Goal: Task Accomplishment & Management: Complete application form

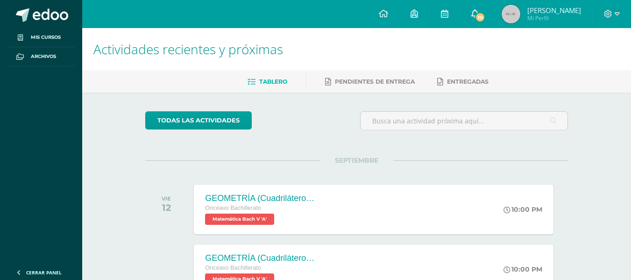
click at [485, 21] on link "18" at bounding box center [475, 14] width 30 height 28
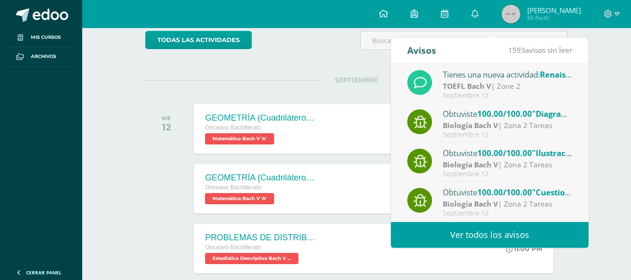
scroll to position [79, 0]
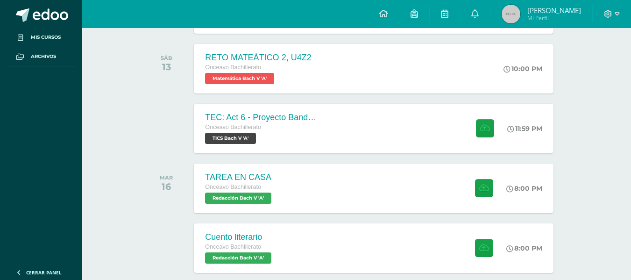
scroll to position [380, 0]
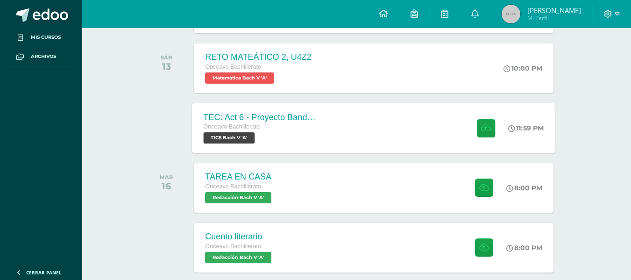
click at [323, 113] on div "TEC: Act 6 - Proyecto Bandera Verde Onceavo Bachillerato TICS [PERSON_NAME] V '…" at bounding box center [260, 128] width 136 height 50
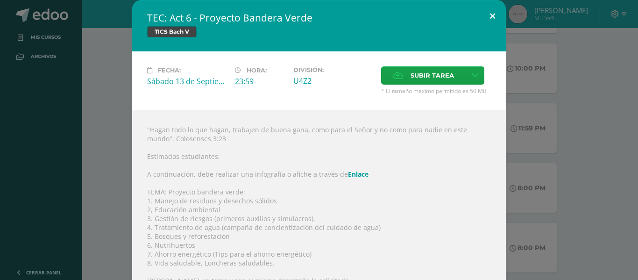
click at [492, 13] on button at bounding box center [492, 16] width 27 height 32
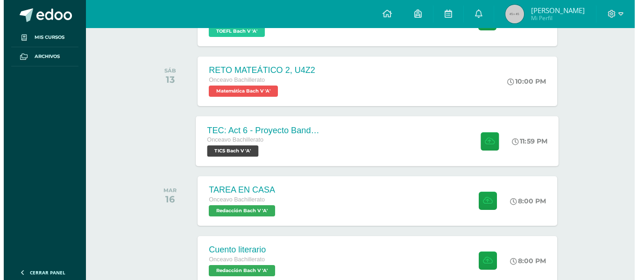
scroll to position [366, 0]
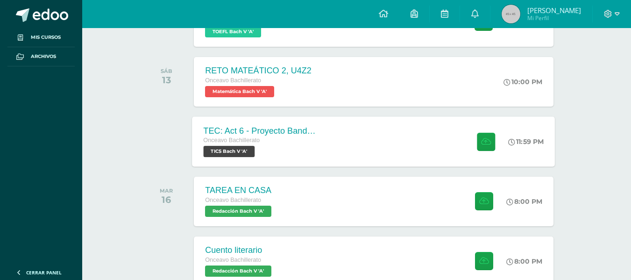
click at [332, 131] on div "TEC: Act 6 - Proyecto Bandera Verde Onceavo Bachillerato TICS [PERSON_NAME] V '…" at bounding box center [373, 141] width 363 height 50
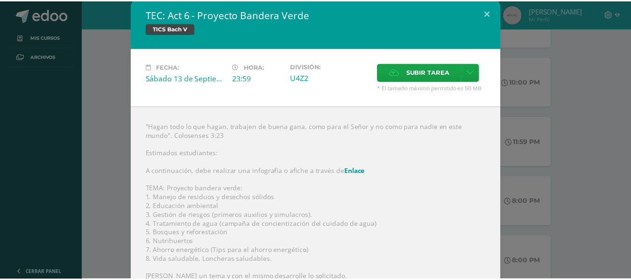
scroll to position [0, 0]
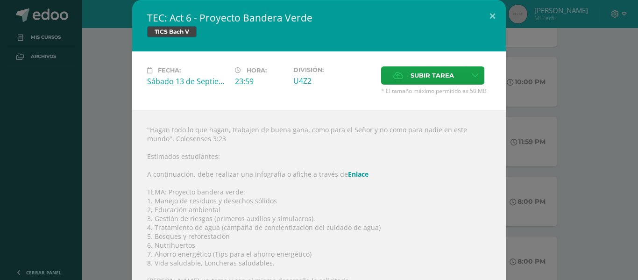
click at [170, 128] on div ""Hagan todo lo que hagan, trabajen de buena gana, como para el Señor y no como …" at bounding box center [318, 246] width 373 height 272
click at [109, 74] on div "TEC: Act 6 - Proyecto Bandera Verde TICS [PERSON_NAME] V Fecha: [DATE] Hora: 23…" at bounding box center [319, 190] width 630 height 381
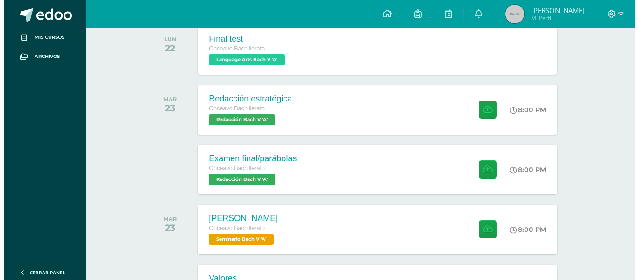
scroll to position [696, 0]
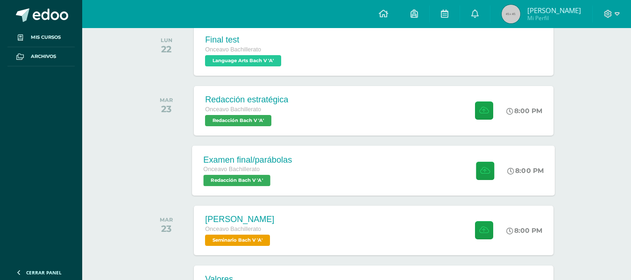
click at [296, 171] on div "Examen final/parábolas Onceavo Bachillerato Redacción [PERSON_NAME] V 'A'" at bounding box center [247, 170] width 111 height 50
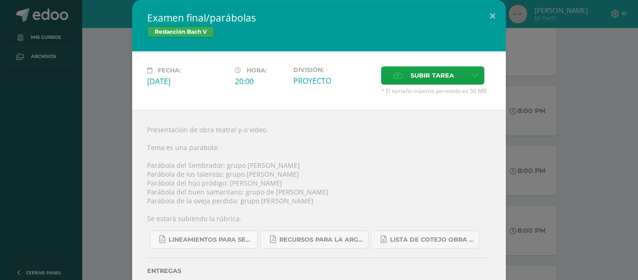
click at [123, 155] on div "Examen final/parábolas Redacción Bach V Fecha: Martes 23 de Septiembre Hora: 20…" at bounding box center [319, 155] width 630 height 311
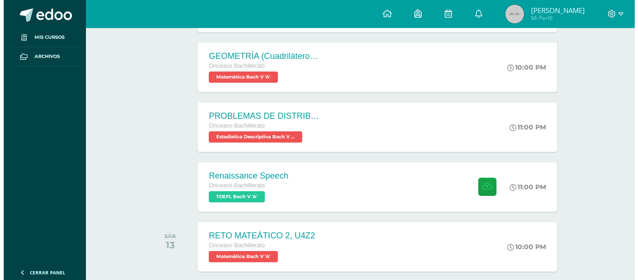
scroll to position [186, 0]
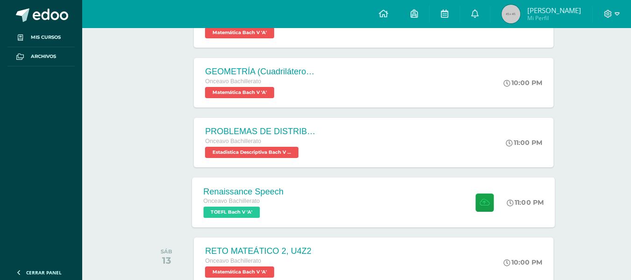
click at [277, 208] on div "Onceavo Bachillerato TOEFL Bach V 'A'" at bounding box center [244, 206] width 80 height 21
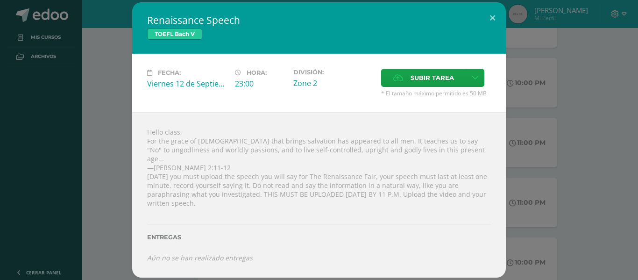
scroll to position [202, 0]
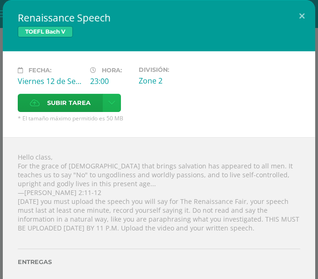
click at [113, 106] on icon at bounding box center [111, 103] width 7 height 8
click at [92, 118] on link "Subir enlace" at bounding box center [78, 123] width 93 height 14
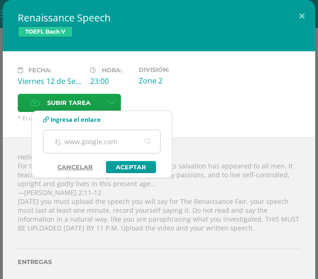
click at [84, 141] on input "text" at bounding box center [101, 141] width 117 height 23
drag, startPoint x: 84, startPoint y: 141, endPoint x: 282, endPoint y: -56, distance: 279.9
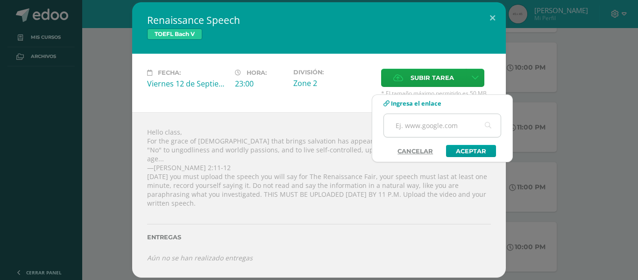
click at [413, 122] on input "text" at bounding box center [442, 125] width 117 height 23
paste input "[URL][DOMAIN_NAME]"
type input "[URL][DOMAIN_NAME]"
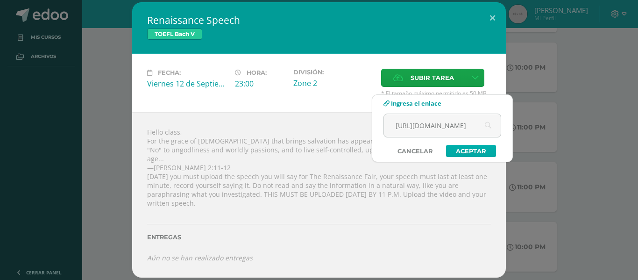
click at [485, 155] on link "Aceptar" at bounding box center [471, 151] width 50 height 12
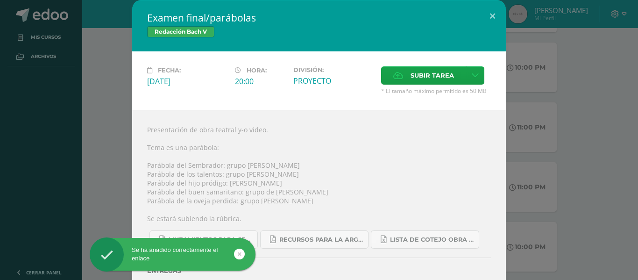
scroll to position [31, 0]
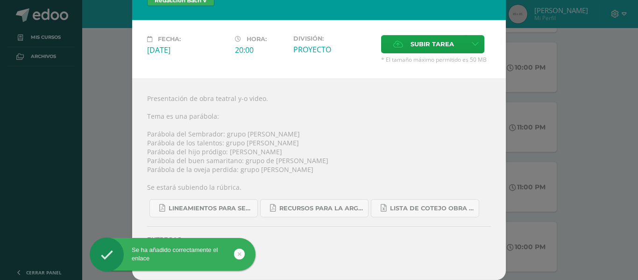
click at [240, 253] on icon at bounding box center [240, 253] width 4 height 11
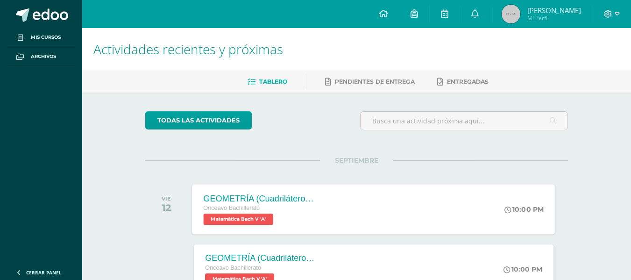
click at [317, 198] on div "GEOMETRÍA (Cuadriláteros ) (2) Onceavo Bachillerato Matemática [PERSON_NAME] V …" at bounding box center [260, 209] width 136 height 50
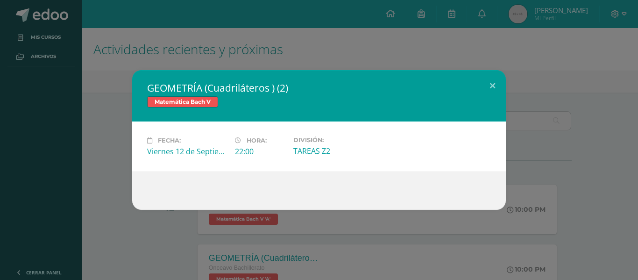
click at [313, 244] on div "GEOMETRÍA (Cuadriláteros ) (2) Matemática [PERSON_NAME] V Fecha: [DATE] Hora: 2…" at bounding box center [319, 140] width 638 height 280
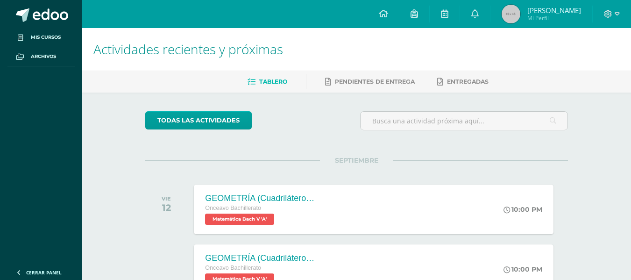
click at [299, 262] on div "GEOMETRÍA (Cuadriláteros ) (2)" at bounding box center [261, 258] width 112 height 10
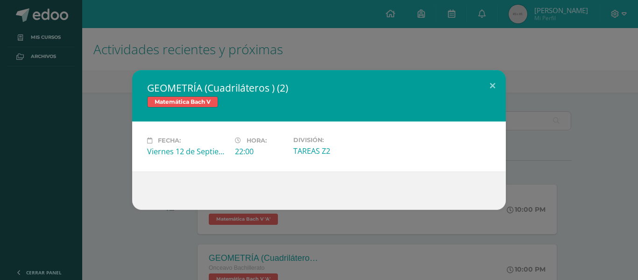
click at [299, 262] on div "GEOMETRÍA (Cuadriláteros ) (2) Matemática [PERSON_NAME] V Fecha: [DATE] Hora: 2…" at bounding box center [319, 140] width 638 height 280
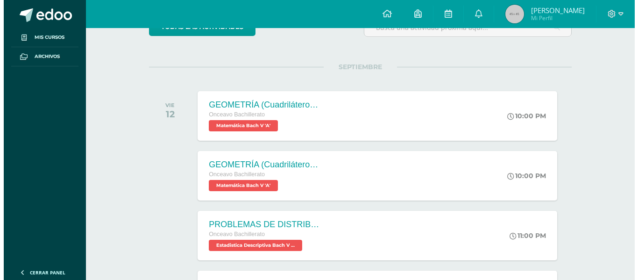
scroll to position [95, 0]
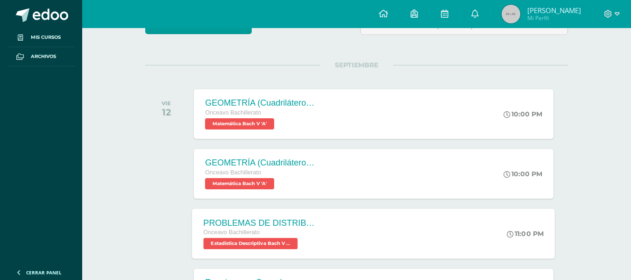
click at [298, 247] on div "Onceavo Bachillerato Estadistica Descriptiva [PERSON_NAME] V 'A'" at bounding box center [260, 237] width 113 height 21
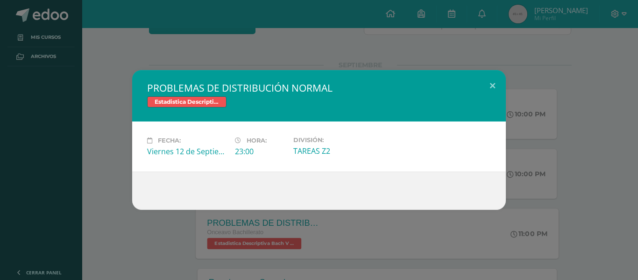
click at [298, 247] on div "PROBLEMAS DE DISTRIBUCIÓN NORMAL Estadistica Descriptiva [PERSON_NAME] V Fecha:…" at bounding box center [319, 140] width 638 height 280
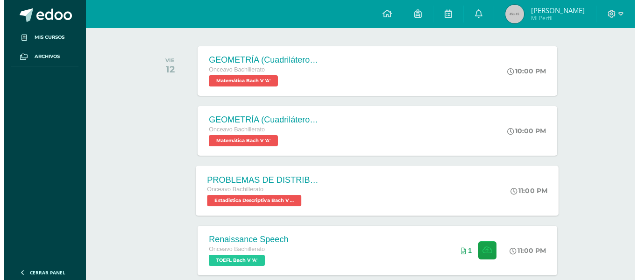
scroll to position [139, 0]
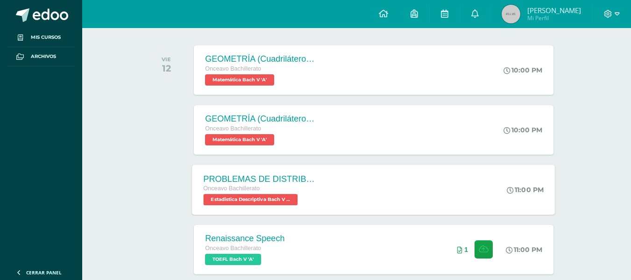
click at [298, 247] on div "Renaissance Speech Onceavo Bachillerato TOEFL [PERSON_NAME] V 'A' 11:00 PM 1 Re…" at bounding box center [373, 249] width 359 height 49
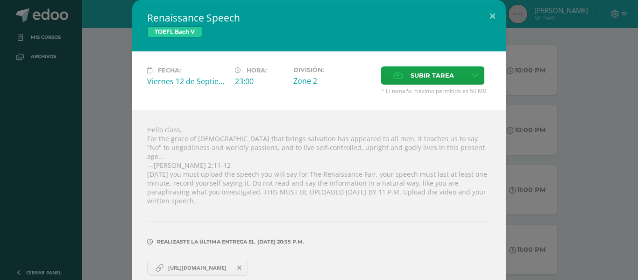
click at [208, 260] on link "[URL][DOMAIN_NAME]" at bounding box center [197, 268] width 101 height 16
click at [113, 140] on div "Renaissance Speech TOEFL Bach V Fecha: Viernes 12 de Septiembre Hora: 23:00 Div…" at bounding box center [319, 145] width 630 height 291
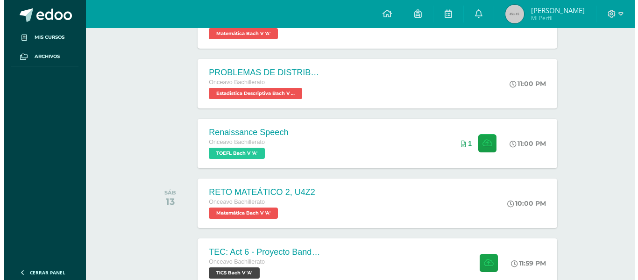
scroll to position [246, 0]
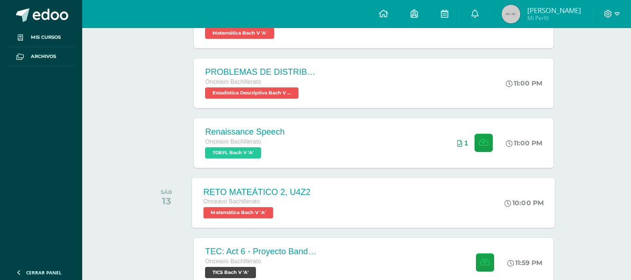
click at [337, 211] on div "RETO MATEÁTICO 2, U4Z2 Onceavo Bachillerato Matemática [PERSON_NAME] V 'A' 10:0…" at bounding box center [373, 202] width 363 height 50
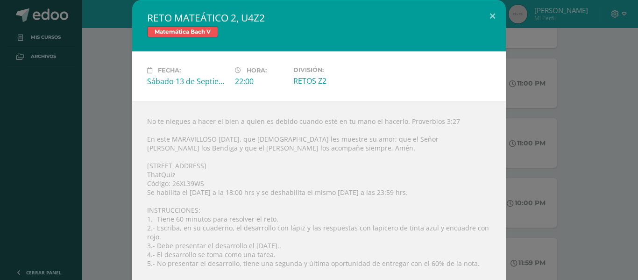
click at [403, 193] on div "No te niegues a hacer el bien a quien es debido cuando esté en tu mano el hacer…" at bounding box center [318, 195] width 373 height 189
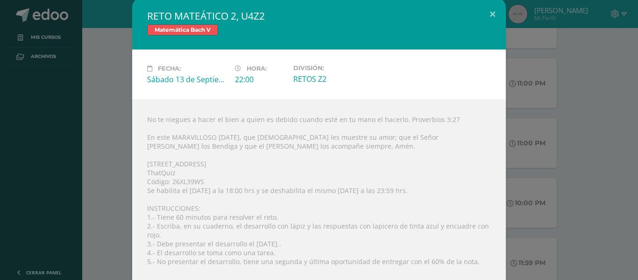
click at [341, 147] on div "No te niegues a hacer el bien a quien es debido cuando esté en tu mano el hacer…" at bounding box center [318, 193] width 373 height 189
drag, startPoint x: 203, startPoint y: 183, endPoint x: 170, endPoint y: 184, distance: 32.7
click at [170, 184] on div "No te niegues a hacer el bien a quien es debido cuando esté en tu mano el hacer…" at bounding box center [318, 193] width 373 height 189
copy div "26XL39WS"
click at [386, 57] on div "Fecha: [DATE] Hora: 22:00 División: RETOS Z2" at bounding box center [318, 74] width 373 height 50
